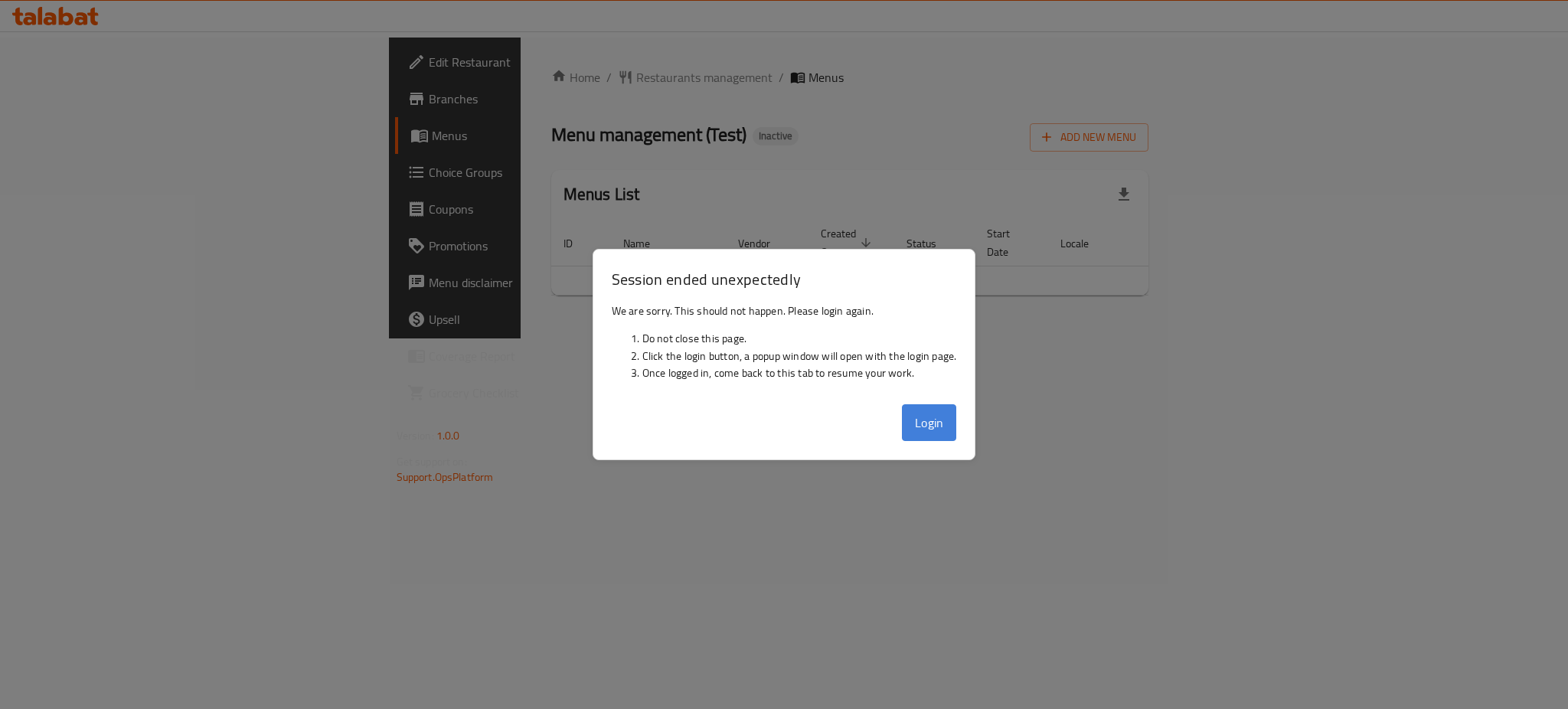
click at [947, 429] on button "Login" at bounding box center [929, 423] width 55 height 37
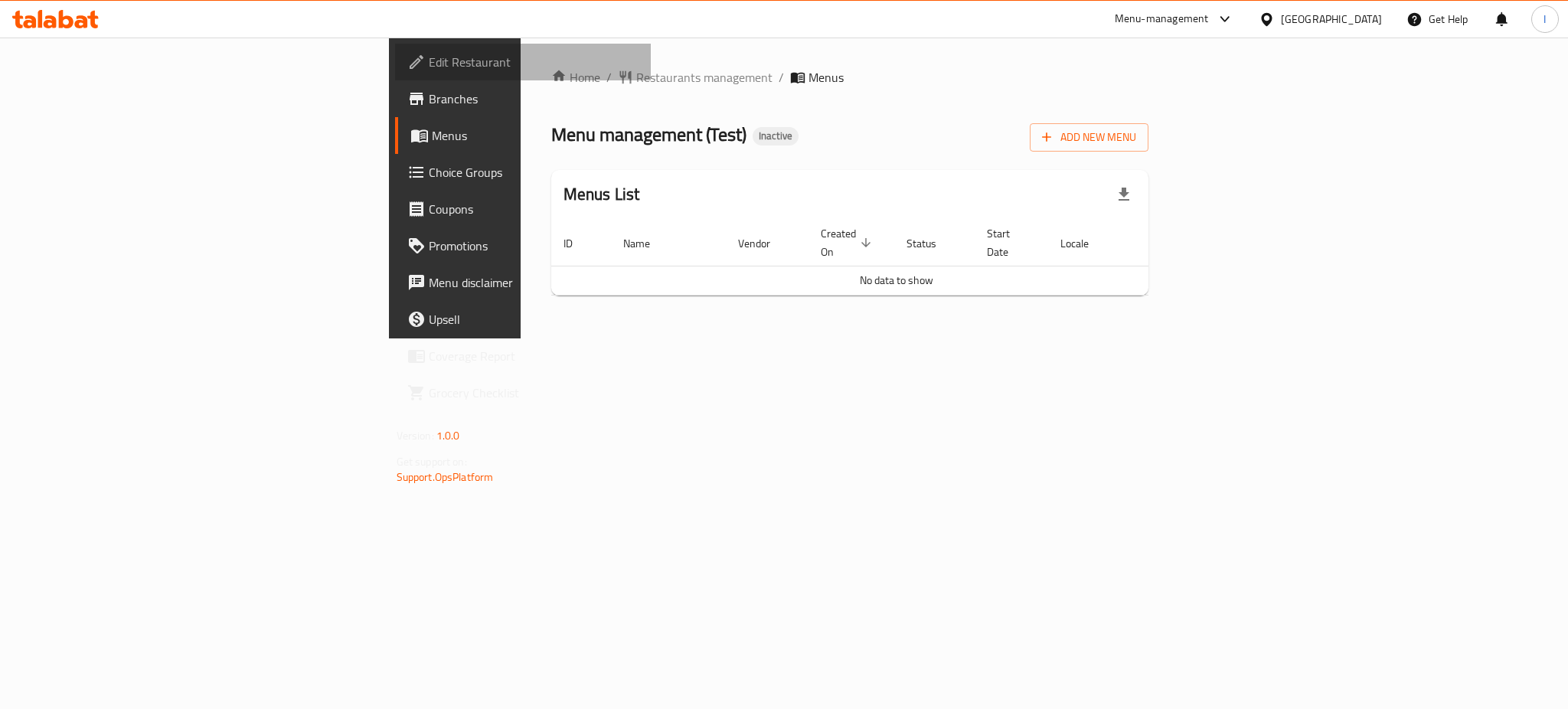
click at [429, 53] on span "Edit Restaurant" at bounding box center [534, 62] width 209 height 19
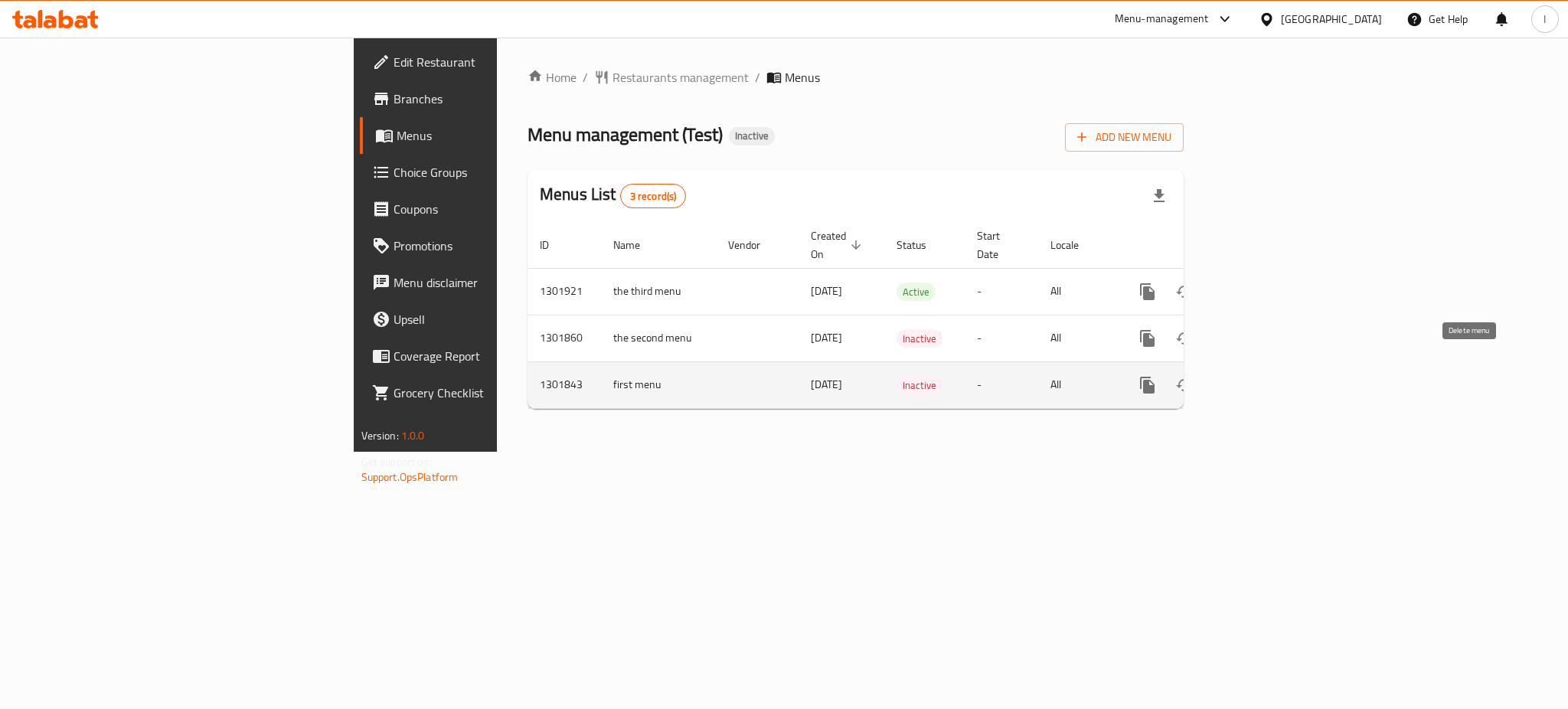
click at [1230, 376] on icon "enhanced table" at bounding box center [1221, 385] width 19 height 19
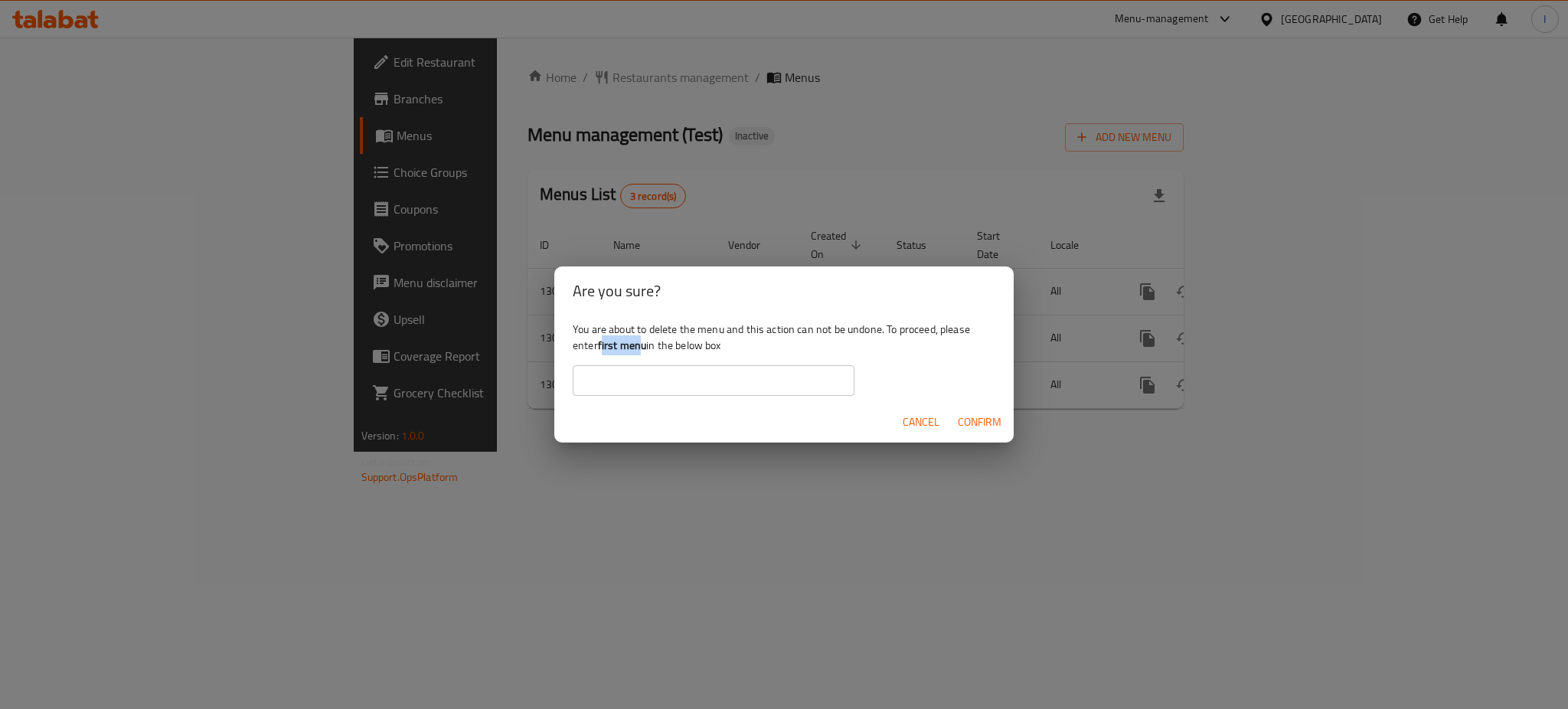
drag, startPoint x: 602, startPoint y: 344, endPoint x: 640, endPoint y: 349, distance: 38.3
click at [640, 349] on b "first menu" at bounding box center [622, 345] width 49 height 20
click at [604, 344] on div "You are about to delete the menu and this action can not be undone. To proceed,…" at bounding box center [784, 359] width 459 height 86
click at [604, 344] on b "first menu" at bounding box center [622, 345] width 49 height 20
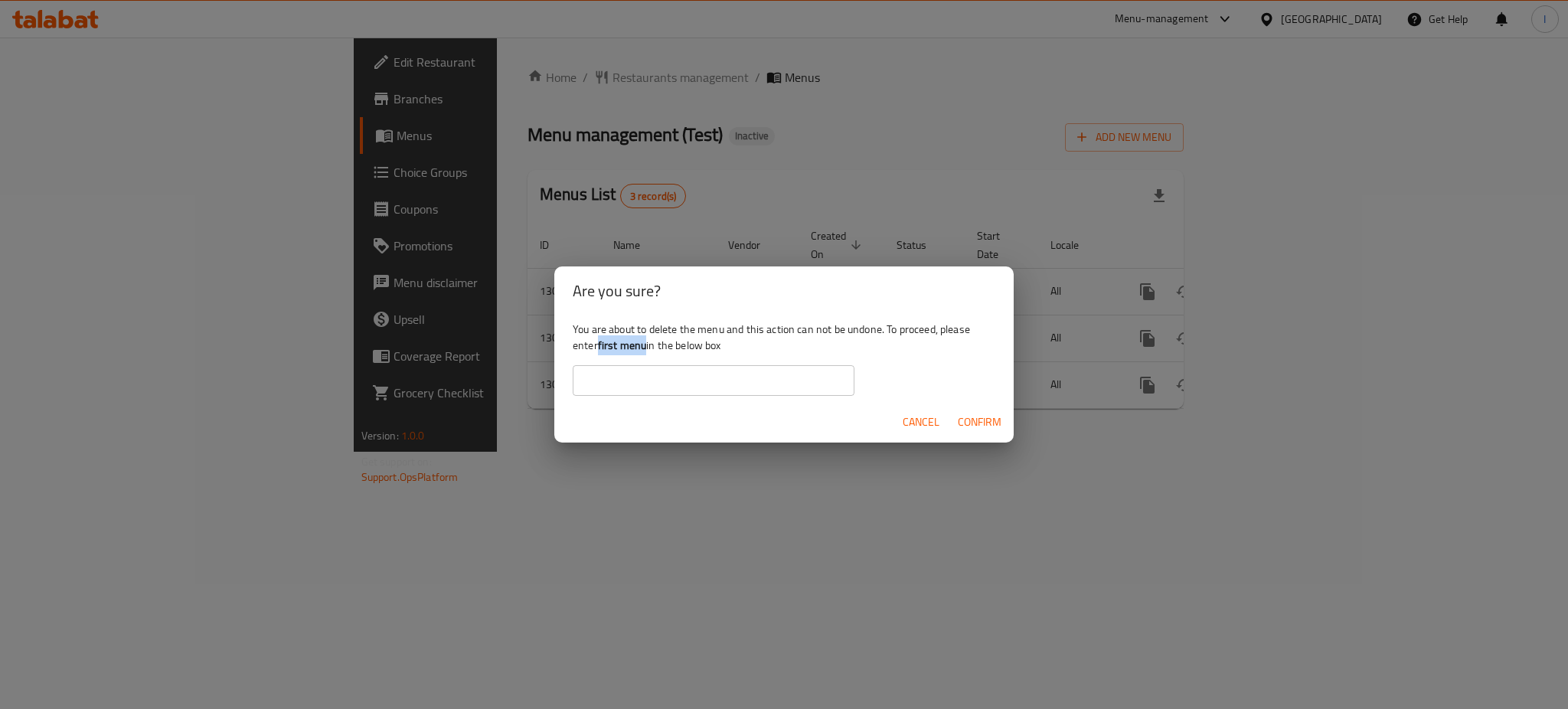
drag, startPoint x: 599, startPoint y: 343, endPoint x: 647, endPoint y: 346, distance: 48.1
click at [647, 346] on div "You are about to delete the menu and this action can not be undone. To proceed,…" at bounding box center [784, 359] width 459 height 86
copy b "first menu"
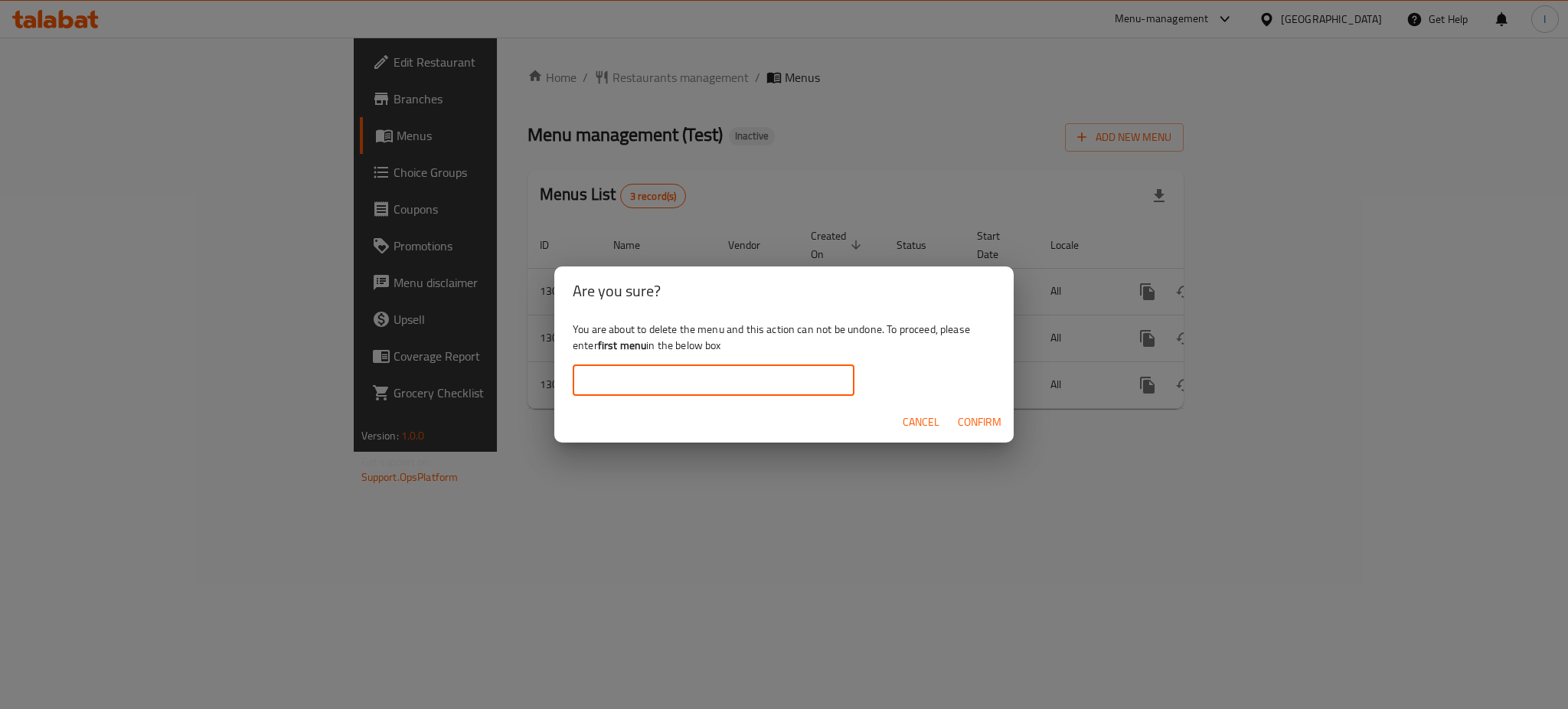
click at [649, 375] on input "text" at bounding box center [713, 380] width 282 height 30
paste input "first menu"
type input "first menu"
click at [982, 422] on span "Confirm" at bounding box center [979, 422] width 44 height 19
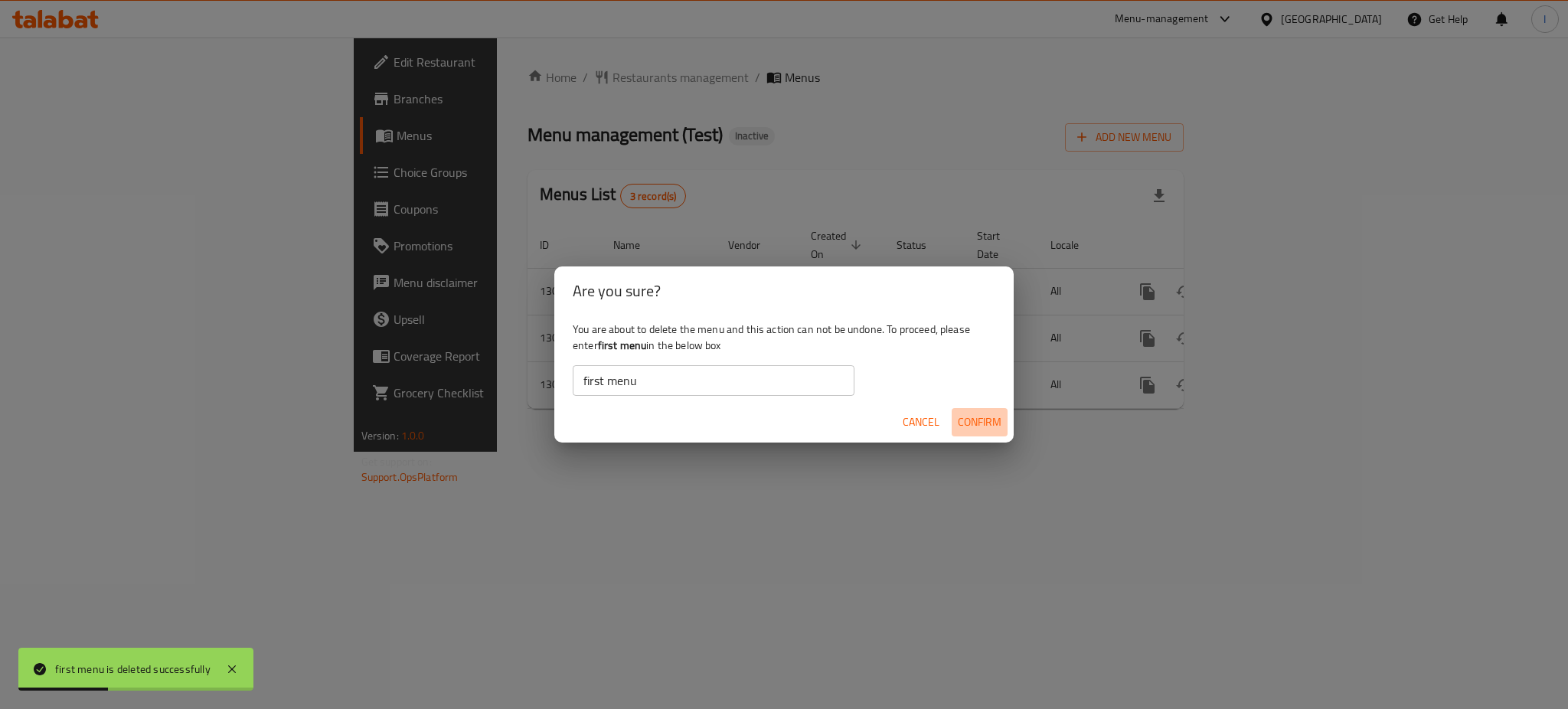
click at [972, 417] on span "Confirm" at bounding box center [979, 422] width 44 height 19
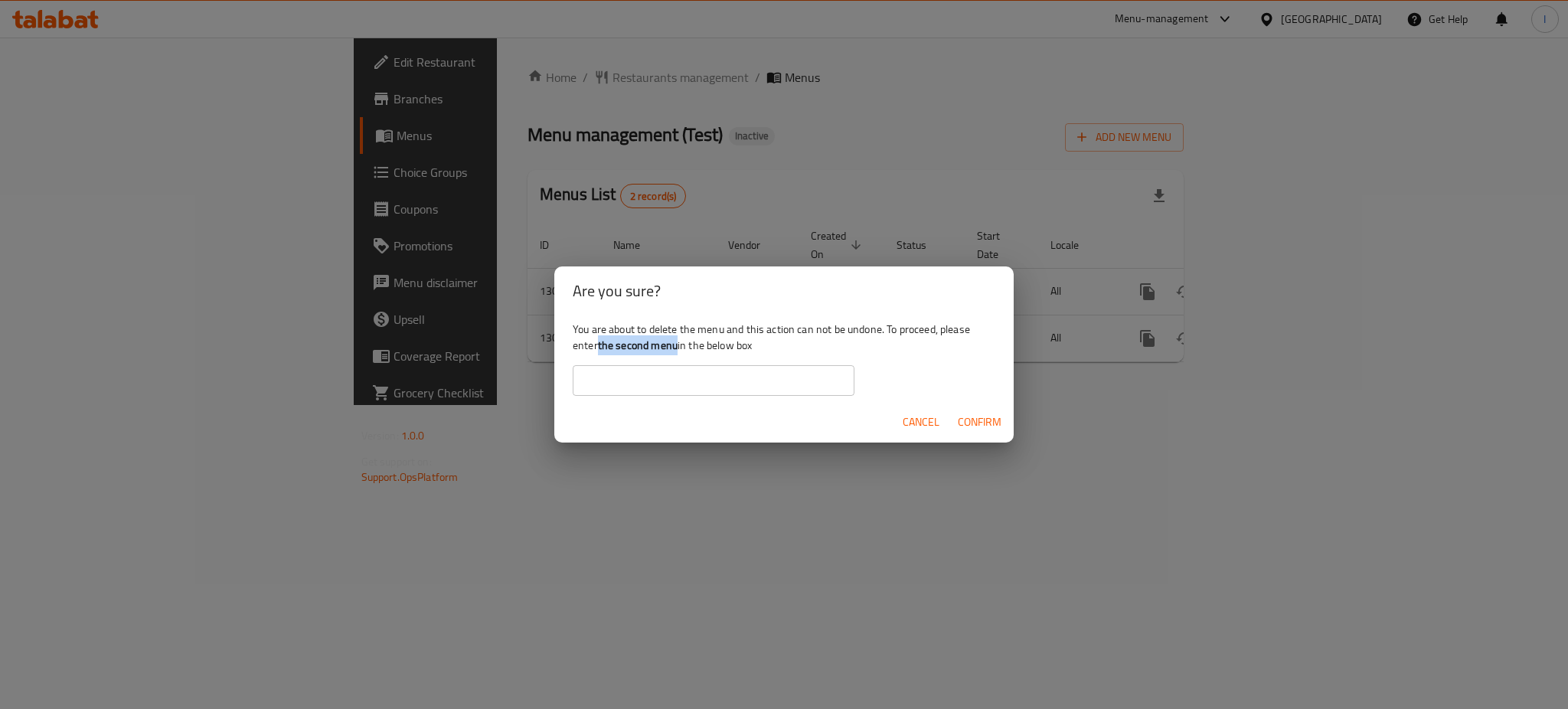
drag, startPoint x: 601, startPoint y: 349, endPoint x: 677, endPoint y: 352, distance: 76.1
click at [677, 352] on b "the second menu" at bounding box center [638, 345] width 79 height 20
copy b "the second menu"
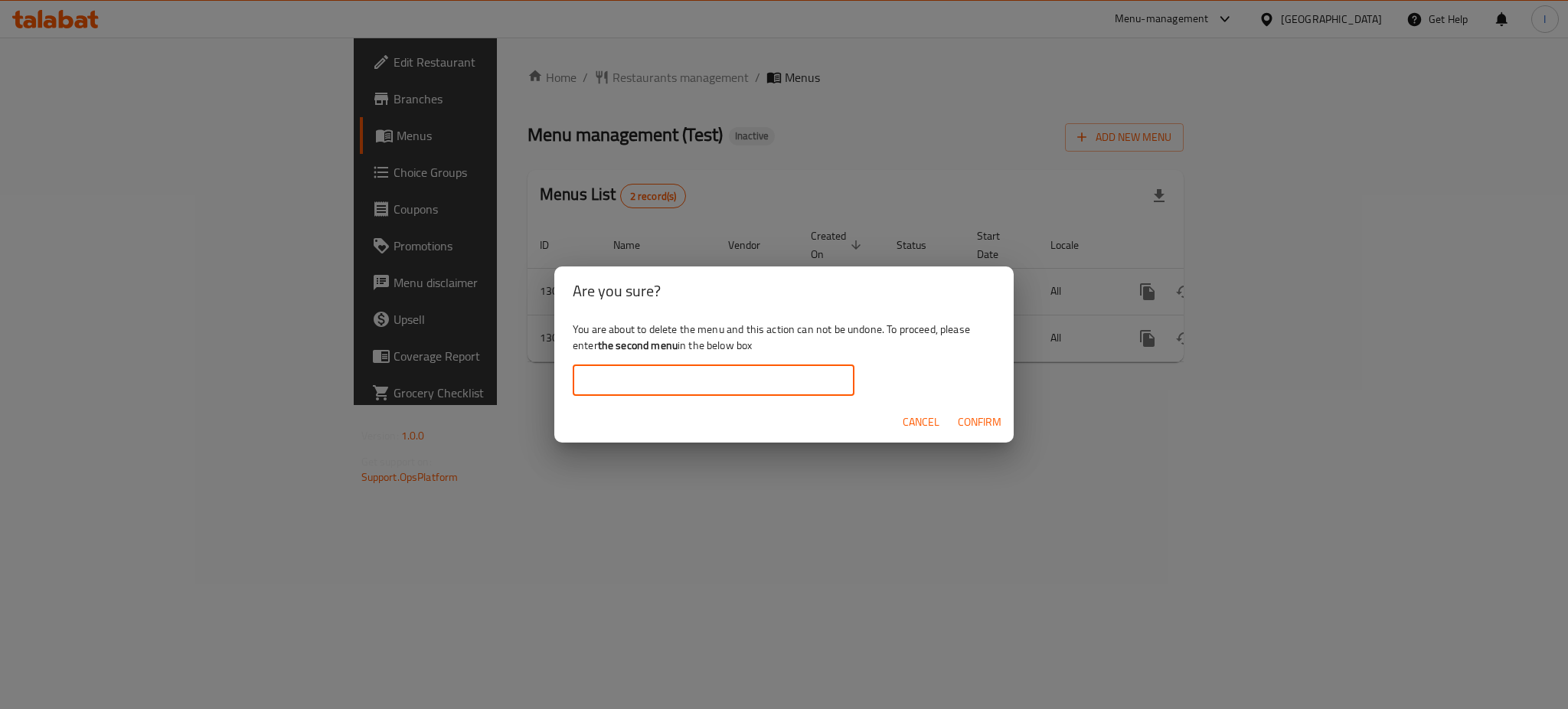
paste input "the second menu"
click at [681, 373] on input "the second menu" at bounding box center [713, 380] width 282 height 30
type input "the second menu"
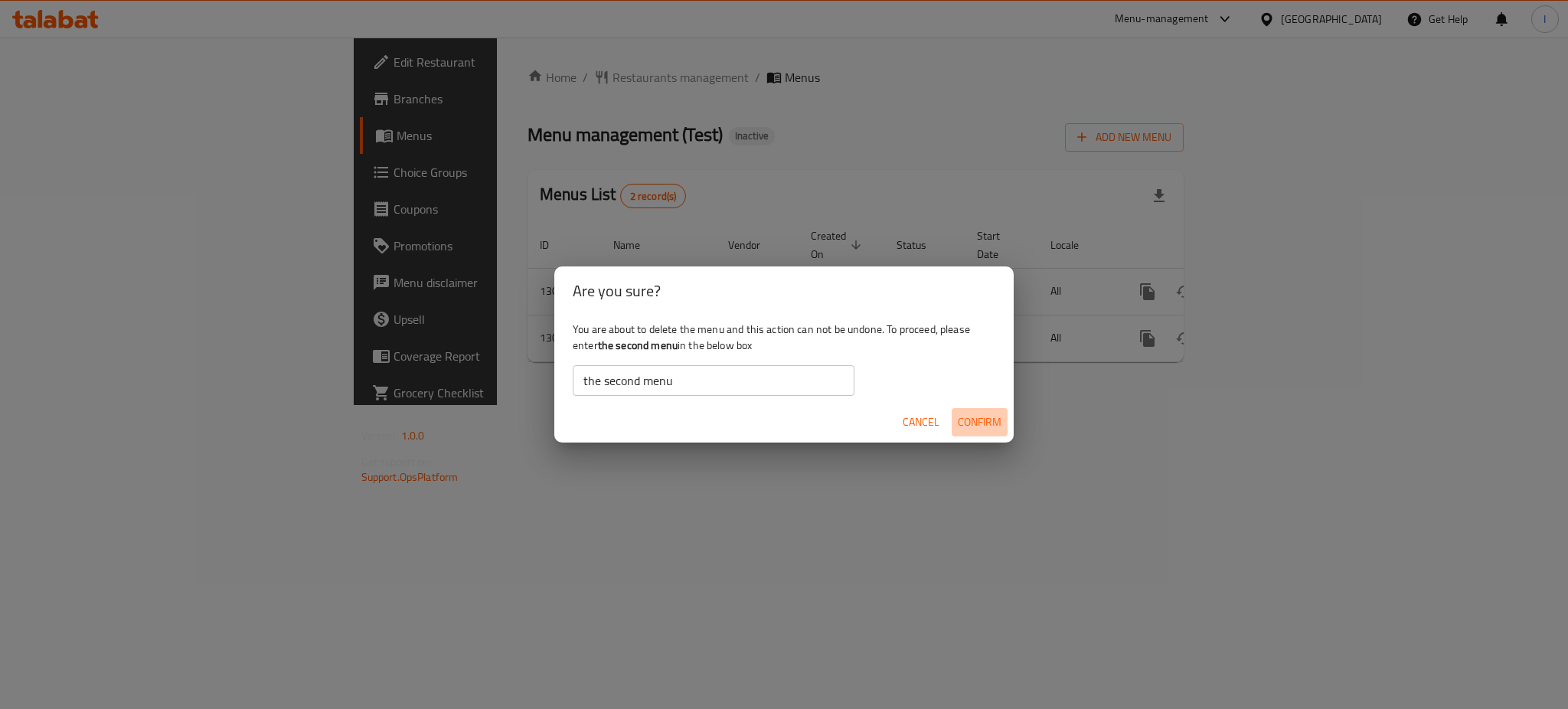
click at [969, 421] on span "Confirm" at bounding box center [979, 422] width 44 height 19
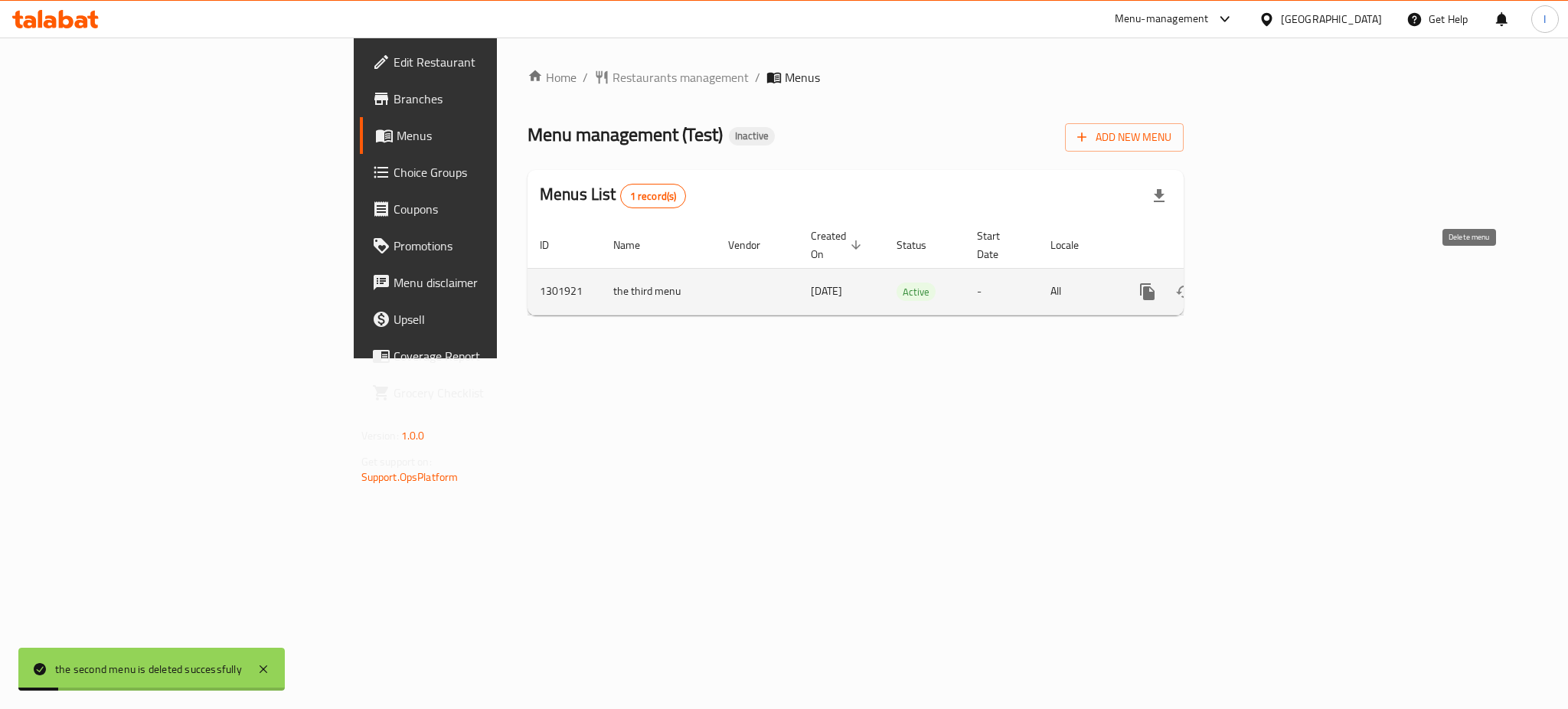
click at [1226, 284] on icon "enhanced table" at bounding box center [1221, 291] width 11 height 14
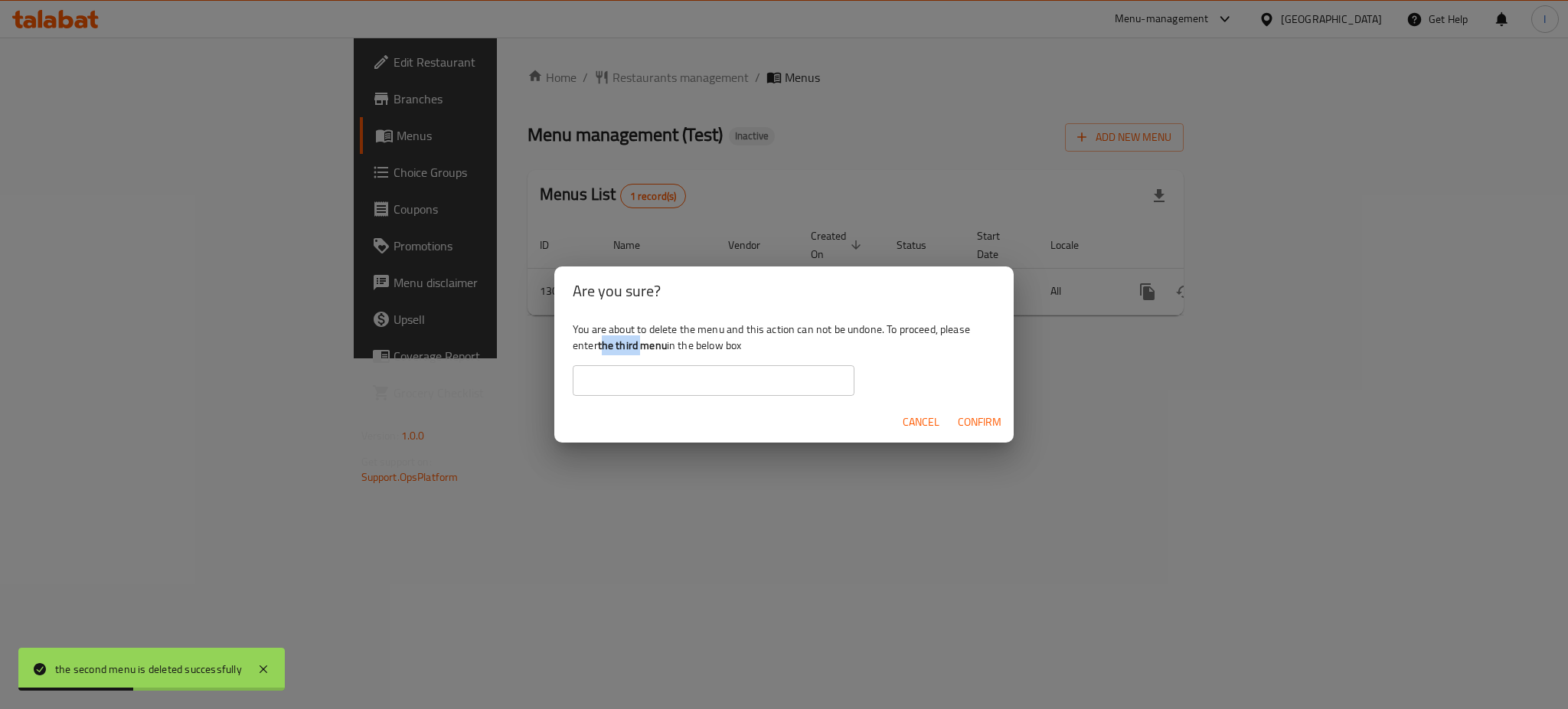
drag, startPoint x: 603, startPoint y: 349, endPoint x: 643, endPoint y: 346, distance: 40.1
click at [643, 346] on b "the third menu" at bounding box center [632, 345] width 69 height 20
drag, startPoint x: 598, startPoint y: 344, endPoint x: 668, endPoint y: 344, distance: 70.0
click at [668, 344] on div "You are about to delete the menu and this action can not be undone. To proceed,…" at bounding box center [784, 359] width 459 height 86
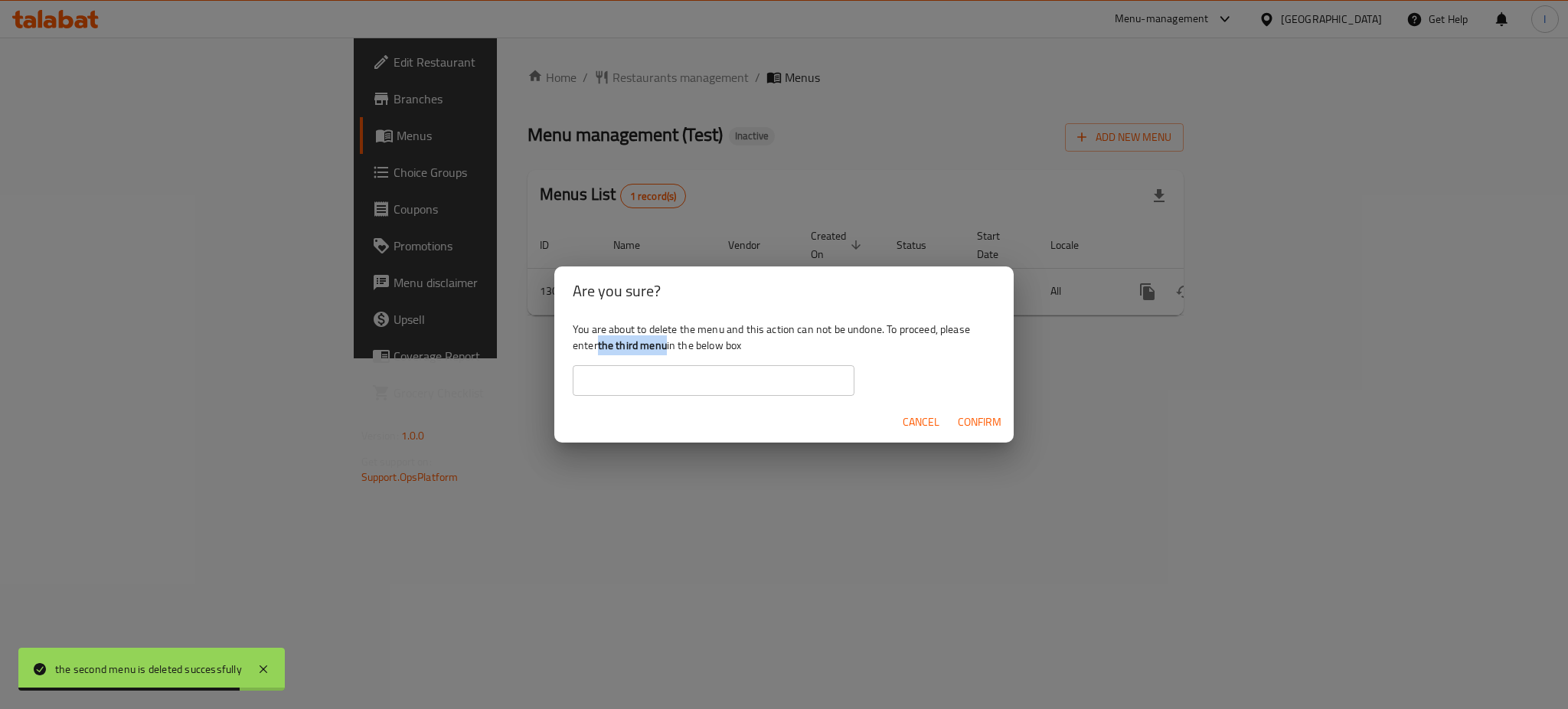
copy b "the third menu"
paste input "the third menu"
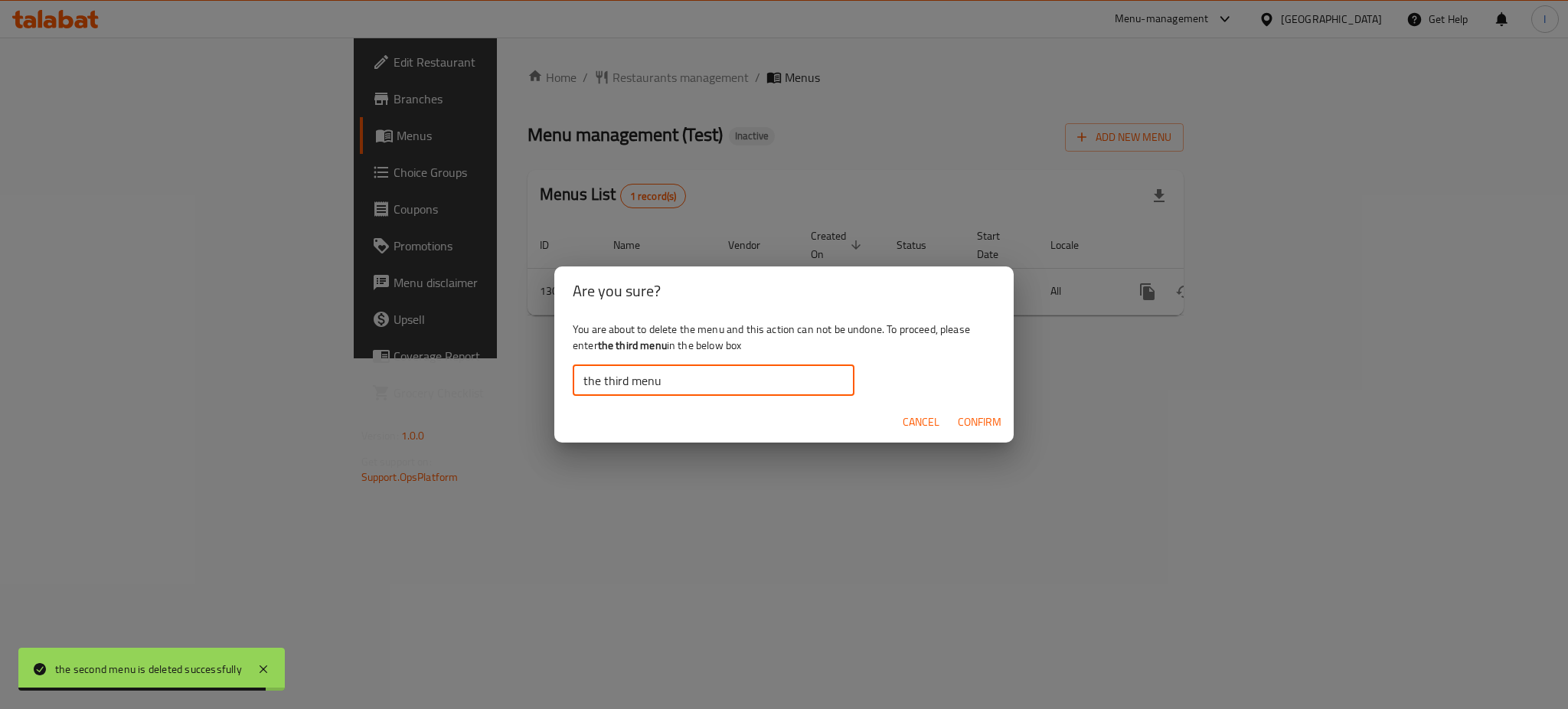
click at [663, 376] on input "the third menu" at bounding box center [713, 380] width 282 height 30
type input "the third menu"
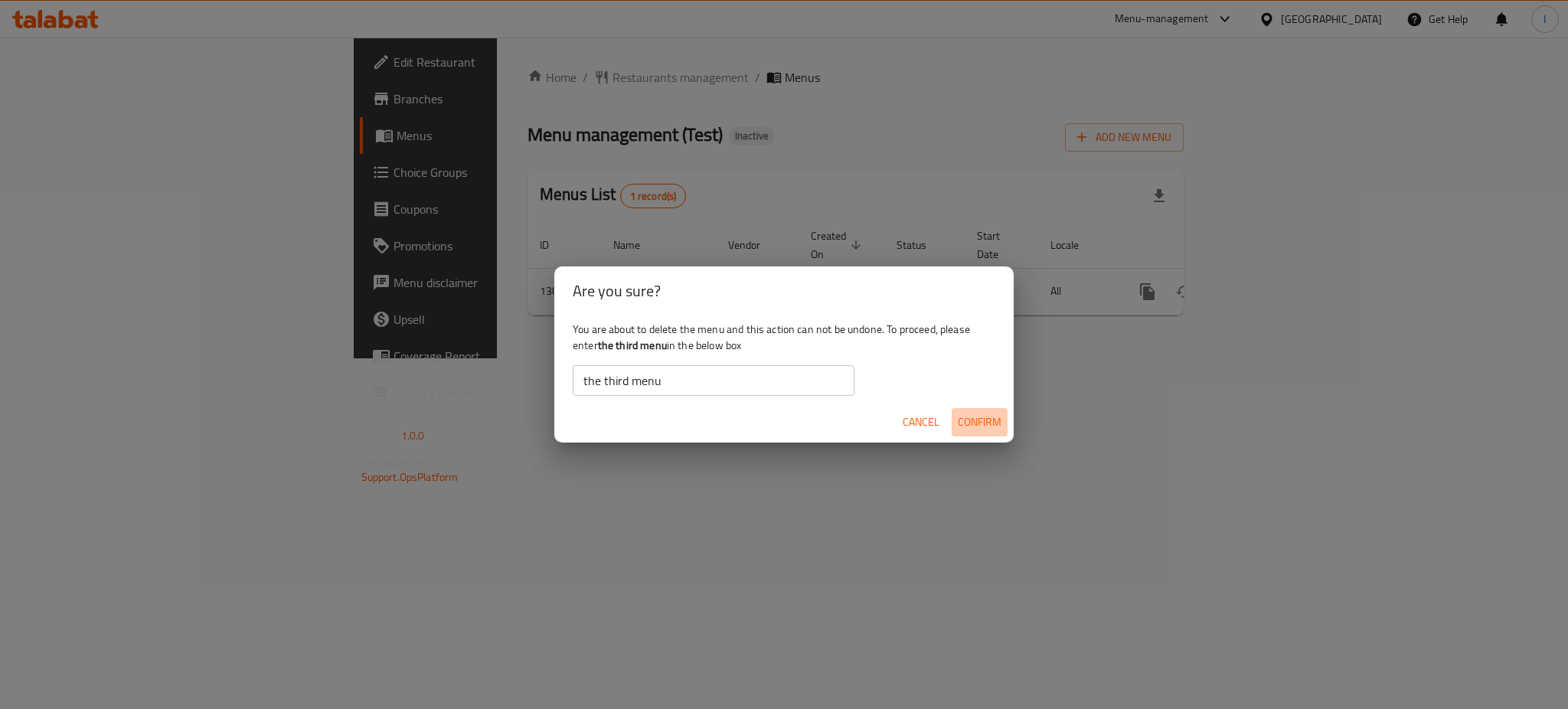
click at [974, 429] on span "Confirm" at bounding box center [979, 422] width 44 height 19
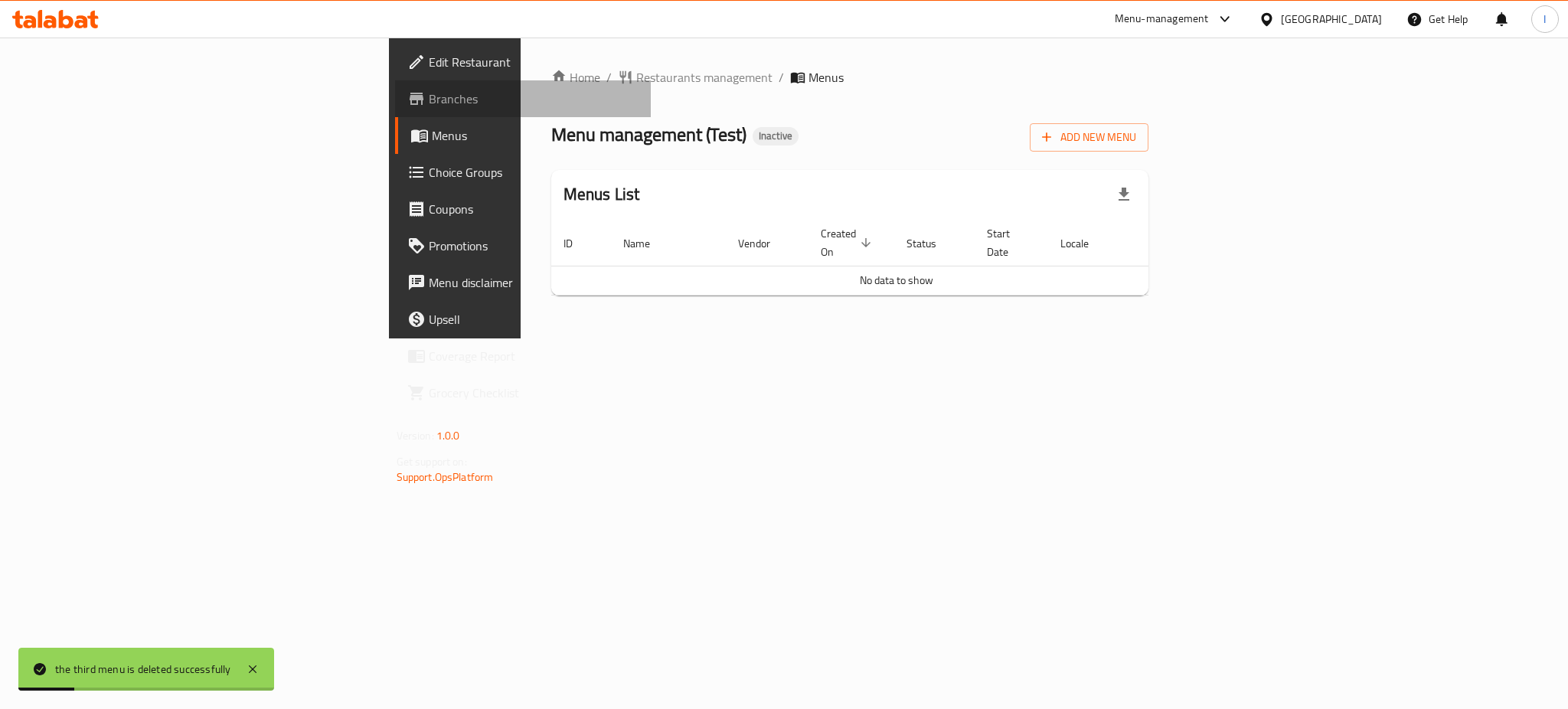
click at [429, 89] on span "Branches" at bounding box center [534, 99] width 209 height 19
